Goal: Task Accomplishment & Management: Use online tool/utility

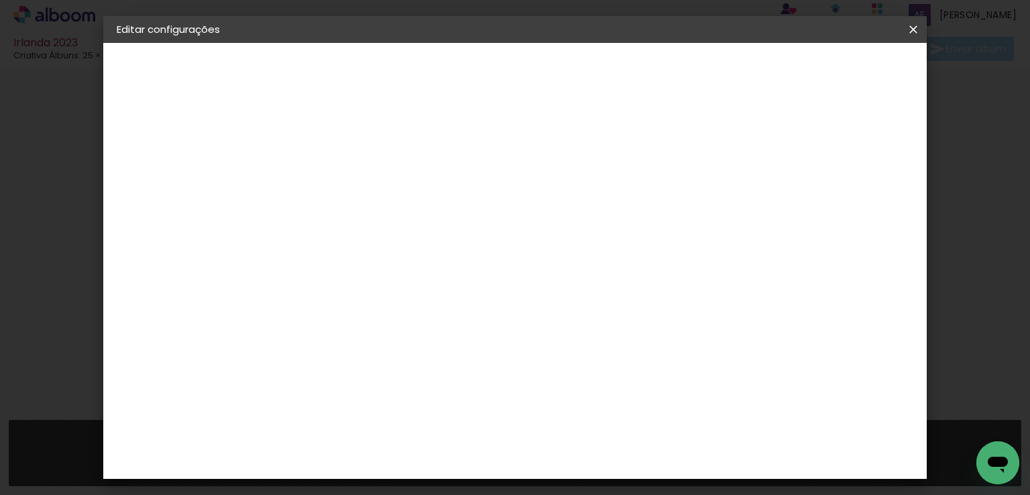
click at [134, 164] on iron-pages "Fornecedor Escolhendo fornecedor... Criativa Álbuns" at bounding box center [190, 165] width 147 height 27
click at [401, 221] on div "Criativa Álbuns" at bounding box center [380, 222] width 41 height 21
click at [354, 219] on img at bounding box center [346, 223] width 16 height 16
click at [417, 220] on iron-icon at bounding box center [409, 223] width 16 height 16
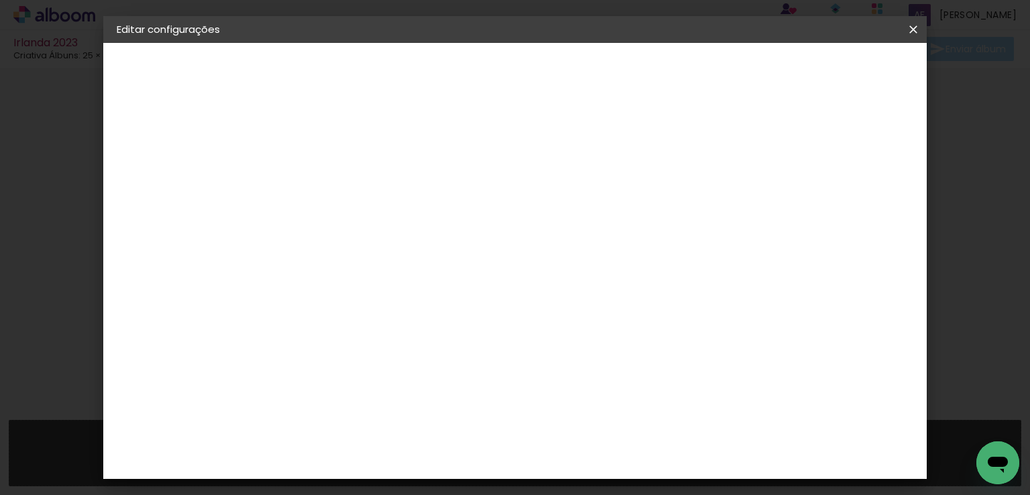
click at [580, 79] on paper-button "Avançar" at bounding box center [547, 71] width 66 height 23
click at [405, 225] on iron-icon at bounding box center [396, 233] width 16 height 16
click at [685, 223] on paper-item "Fotolivro Premium" at bounding box center [602, 222] width 268 height 27
type input "Fotolivro Premium"
click at [517, 218] on iron-icon at bounding box center [508, 220] width 16 height 16
